Goal: Task Accomplishment & Management: Use online tool/utility

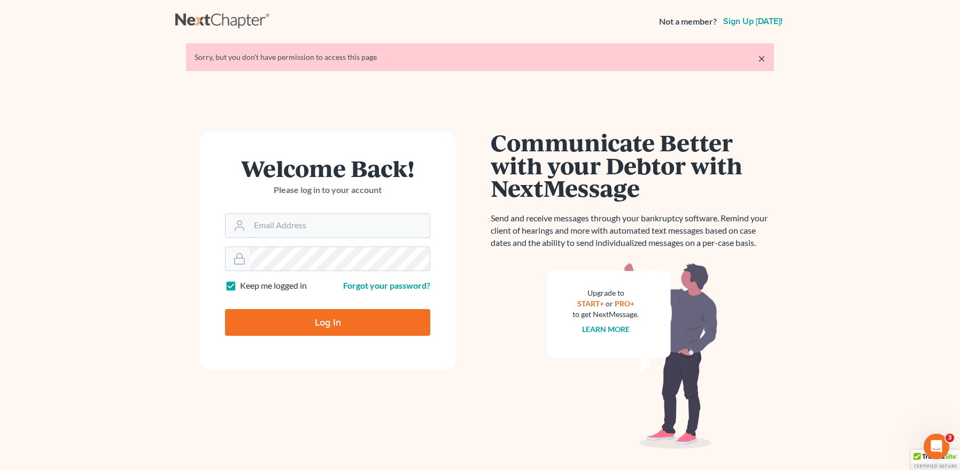
type input "mpaulberkenlaw@gmail.com"
click at [326, 322] on input "Log In" at bounding box center [327, 322] width 205 height 27
type input "Thinking..."
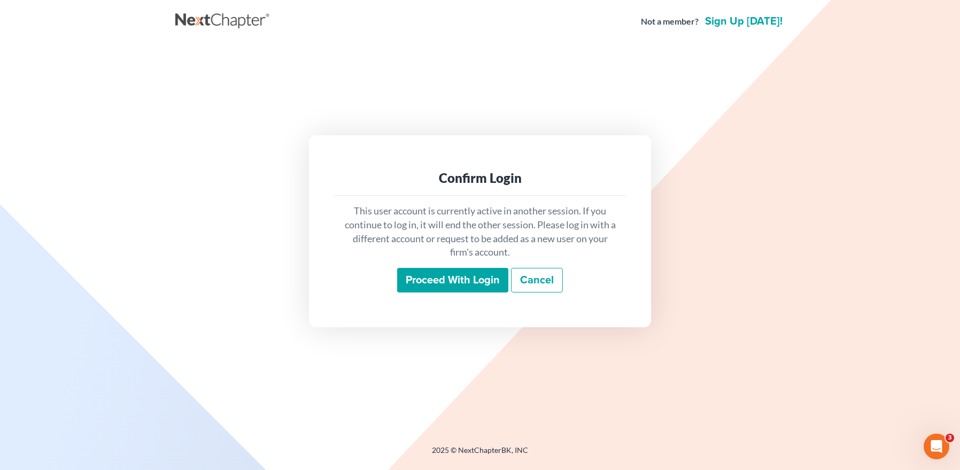
click at [444, 286] on input "Proceed with login" at bounding box center [452, 280] width 111 height 25
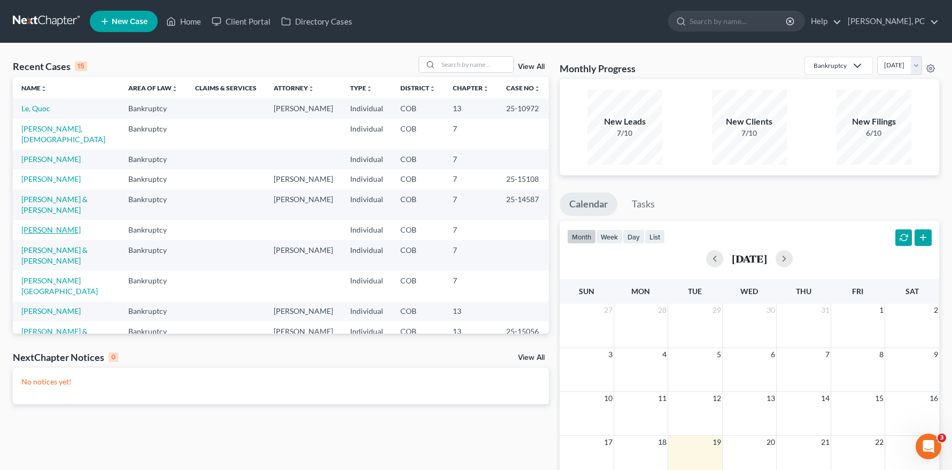
click at [50, 225] on link "[PERSON_NAME]" at bounding box center [50, 229] width 59 height 9
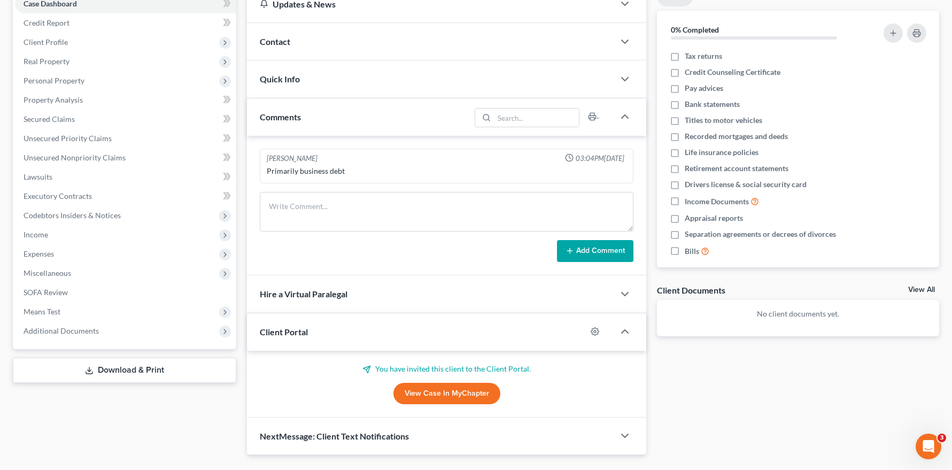
scroll to position [143, 0]
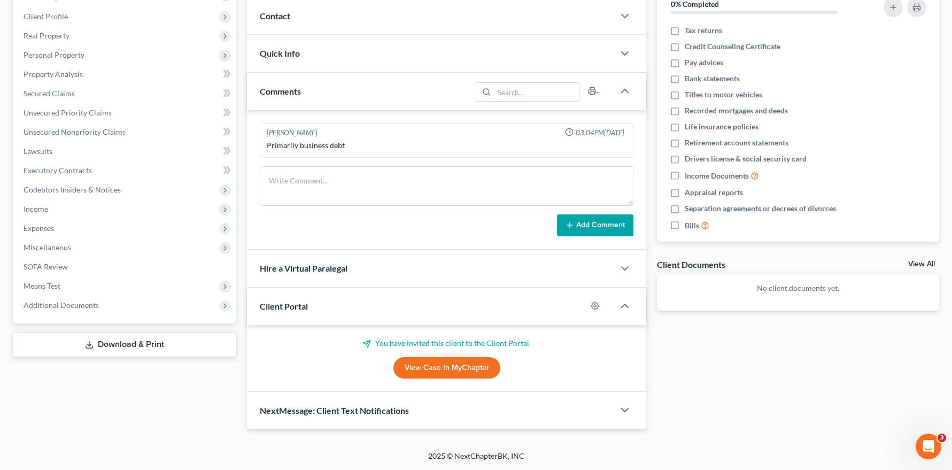
click at [450, 365] on link "View Case in MyChapter" at bounding box center [447, 367] width 107 height 21
